Goal: Obtain resource: Download file/media

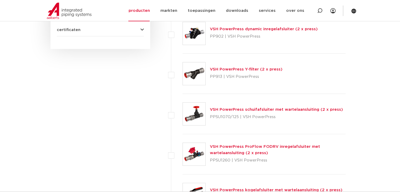
scroll to position [316, 0]
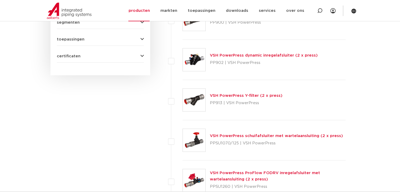
click at [228, 55] on link "VSH PowerPress dynamic inregelafsluiter (2 x press)" at bounding box center [264, 55] width 108 height 4
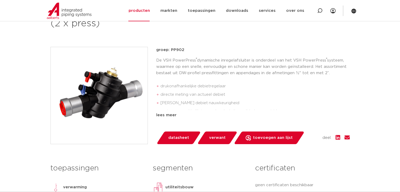
scroll to position [105, 0]
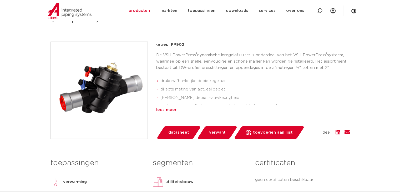
click at [160, 110] on div "lees meer" at bounding box center [253, 110] width 194 height 6
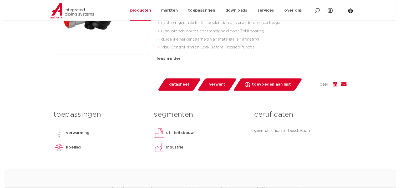
scroll to position [182, 0]
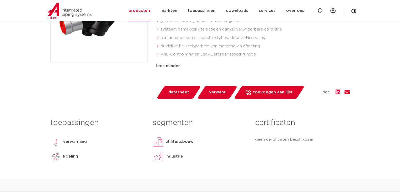
click at [173, 91] on span "datasheet" at bounding box center [178, 92] width 21 height 8
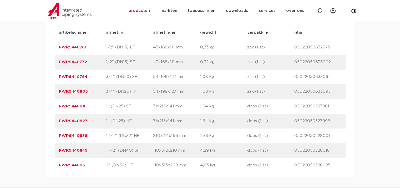
scroll to position [434, 0]
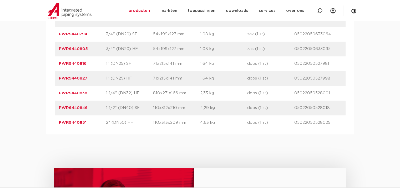
click at [81, 78] on link "PWR9440827" at bounding box center [73, 78] width 28 height 4
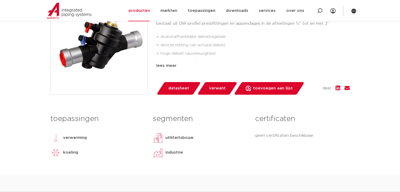
scroll to position [158, 0]
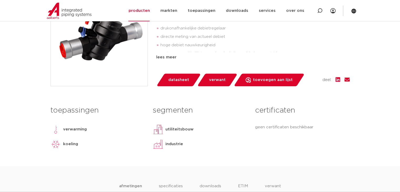
click at [219, 83] on span "verwant" at bounding box center [217, 80] width 17 height 8
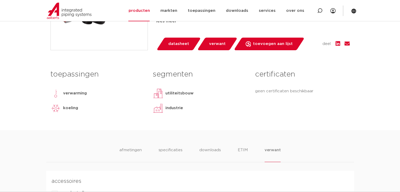
scroll to position [193, 0]
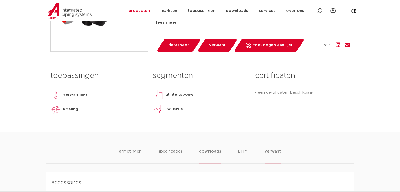
click at [216, 153] on li "downloads" at bounding box center [210, 155] width 22 height 15
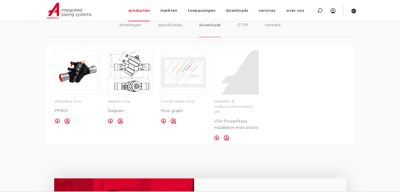
scroll to position [324, 0]
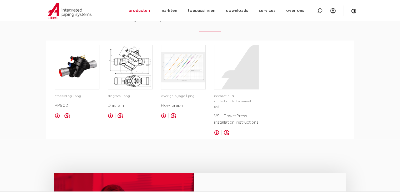
drag, startPoint x: 141, startPoint y: 89, endPoint x: 342, endPoint y: 129, distance: 204.6
click at [342, 129] on div "afbeelding | png PP902 opslaan in my IPS diagram | png" at bounding box center [200, 90] width 291 height 90
click at [228, 76] on div at bounding box center [236, 67] width 44 height 44
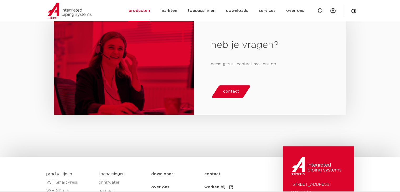
scroll to position [482, 0]
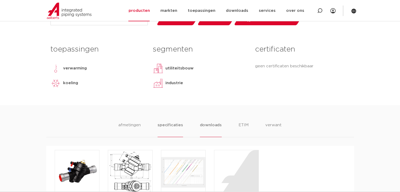
click at [171, 127] on li "specificaties" at bounding box center [170, 129] width 25 height 15
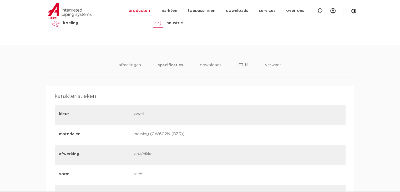
scroll to position [271, 0]
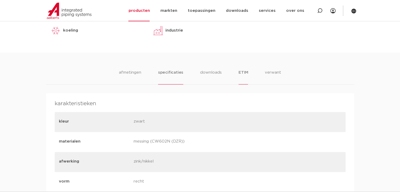
click at [243, 76] on li "ETIM" at bounding box center [243, 76] width 9 height 15
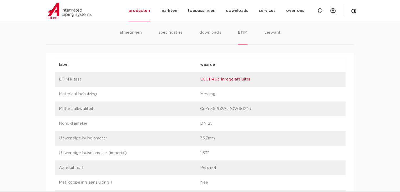
scroll to position [245, 0]
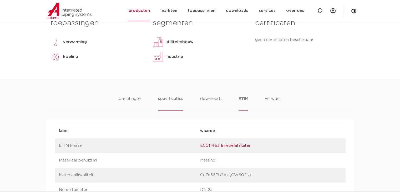
click at [170, 103] on li "specificaties" at bounding box center [170, 103] width 25 height 15
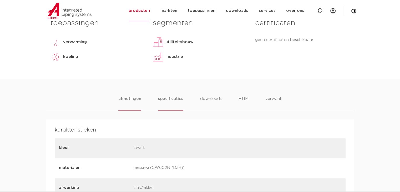
click at [129, 104] on li "afmetingen" at bounding box center [129, 103] width 23 height 15
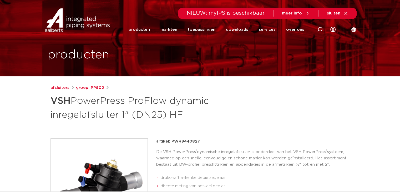
scroll to position [0, 0]
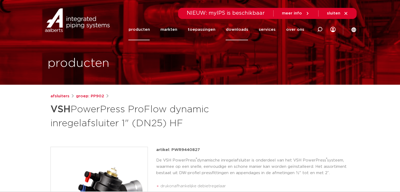
click at [232, 26] on link "downloads" at bounding box center [237, 29] width 22 height 21
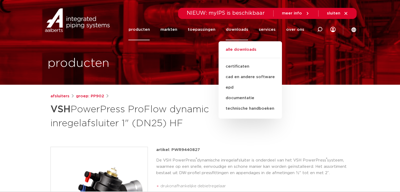
click at [241, 51] on link "alle downloads" at bounding box center [250, 53] width 63 height 12
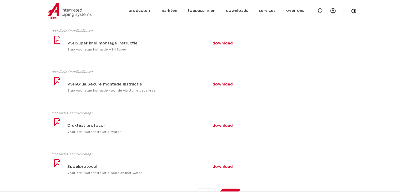
scroll to position [263, 0]
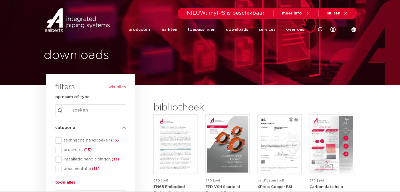
drag, startPoint x: 0, startPoint y: 0, endPoint x: 230, endPoint y: 58, distance: 237.6
drag, startPoint x: 230, startPoint y: 58, endPoint x: 13, endPoint y: 139, distance: 231.7
click at [58, 160] on span at bounding box center [58, 159] width 6 height 6
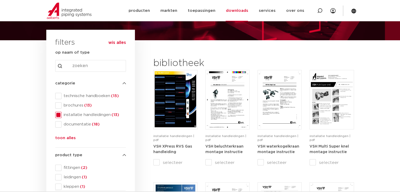
scroll to position [53, 0]
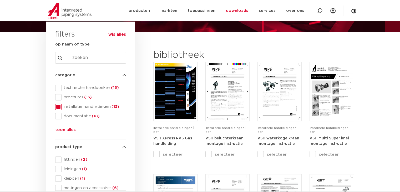
click at [59, 108] on span at bounding box center [58, 107] width 6 height 6
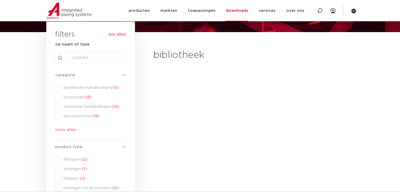
click at [77, 56] on div "search Search content Clear" at bounding box center [90, 58] width 71 height 12
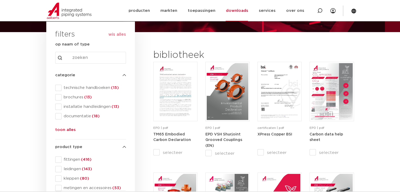
click at [85, 62] on input "Search content" at bounding box center [90, 58] width 71 height 12
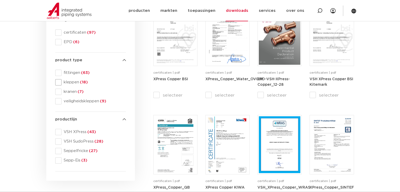
scroll to position [158, 0]
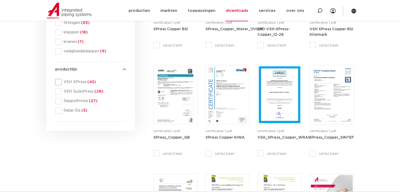
type input "pp"
click at [59, 81] on span at bounding box center [58, 82] width 6 height 6
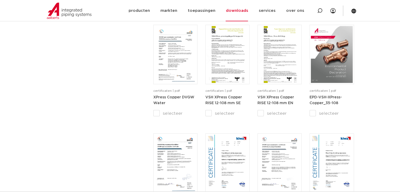
scroll to position [96, 0]
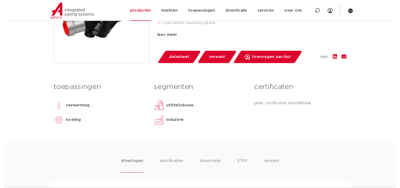
scroll to position [184, 0]
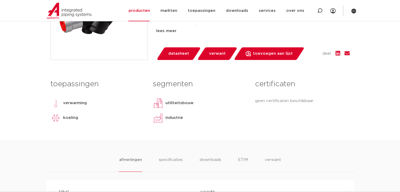
click at [168, 51] on span "datasheet" at bounding box center [178, 53] width 21 height 8
